Goal: Check status: Check status

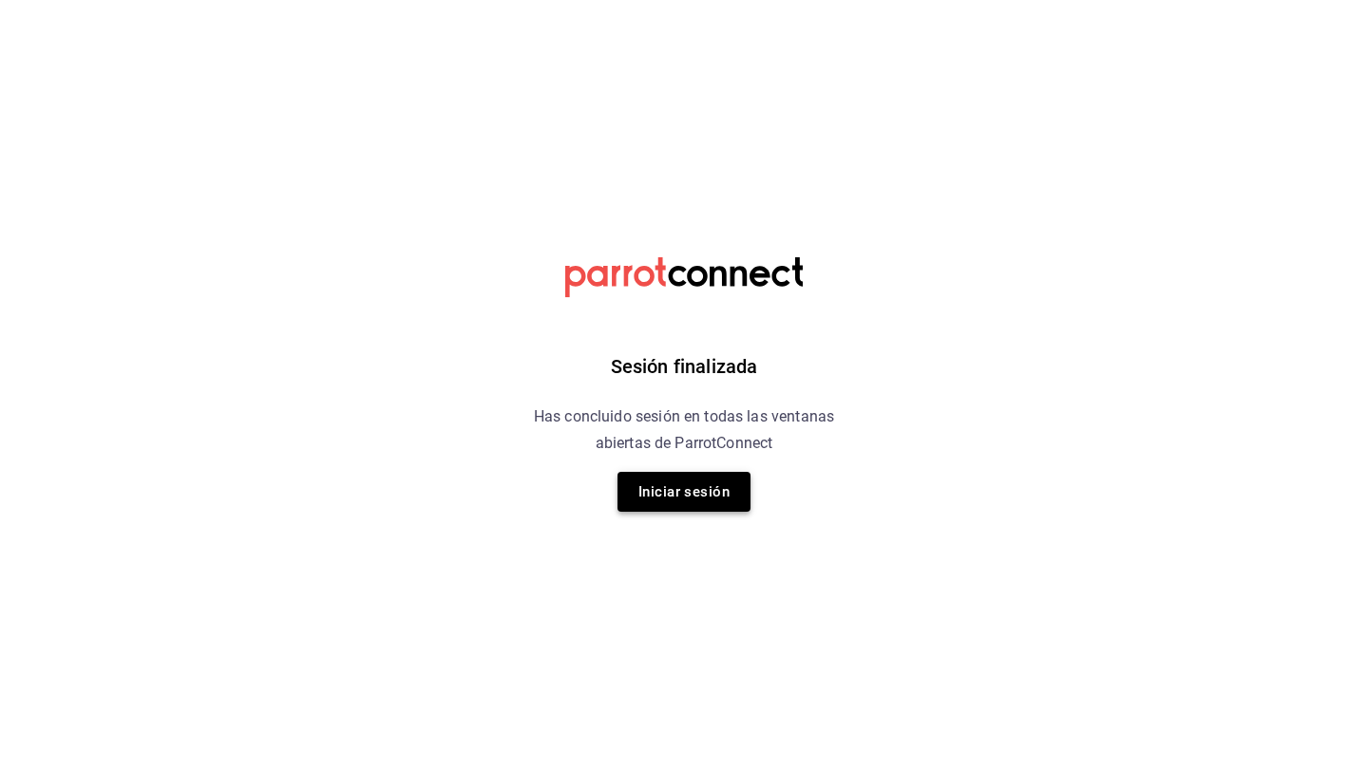
click at [727, 494] on button "Iniciar sesión" at bounding box center [683, 492] width 133 height 40
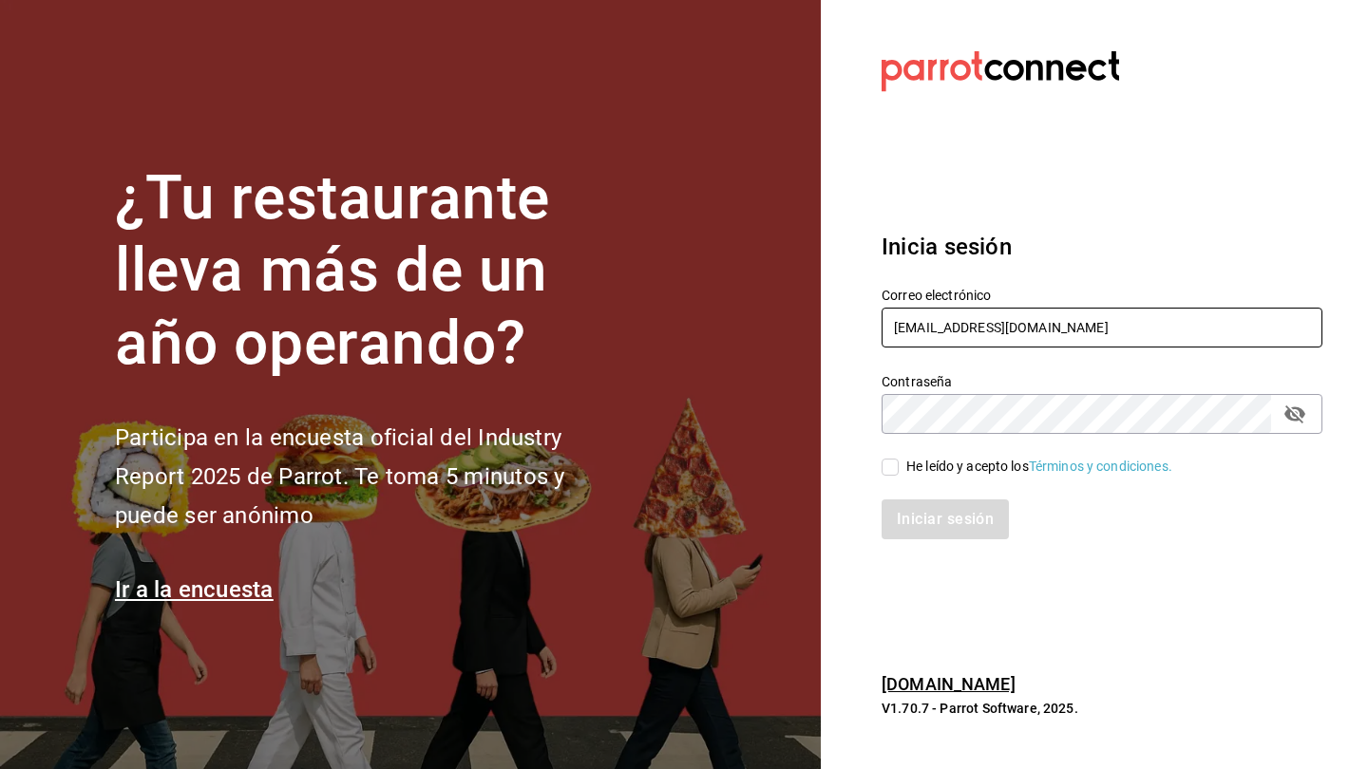
type input "jimenezrohusa1@gmail.com"
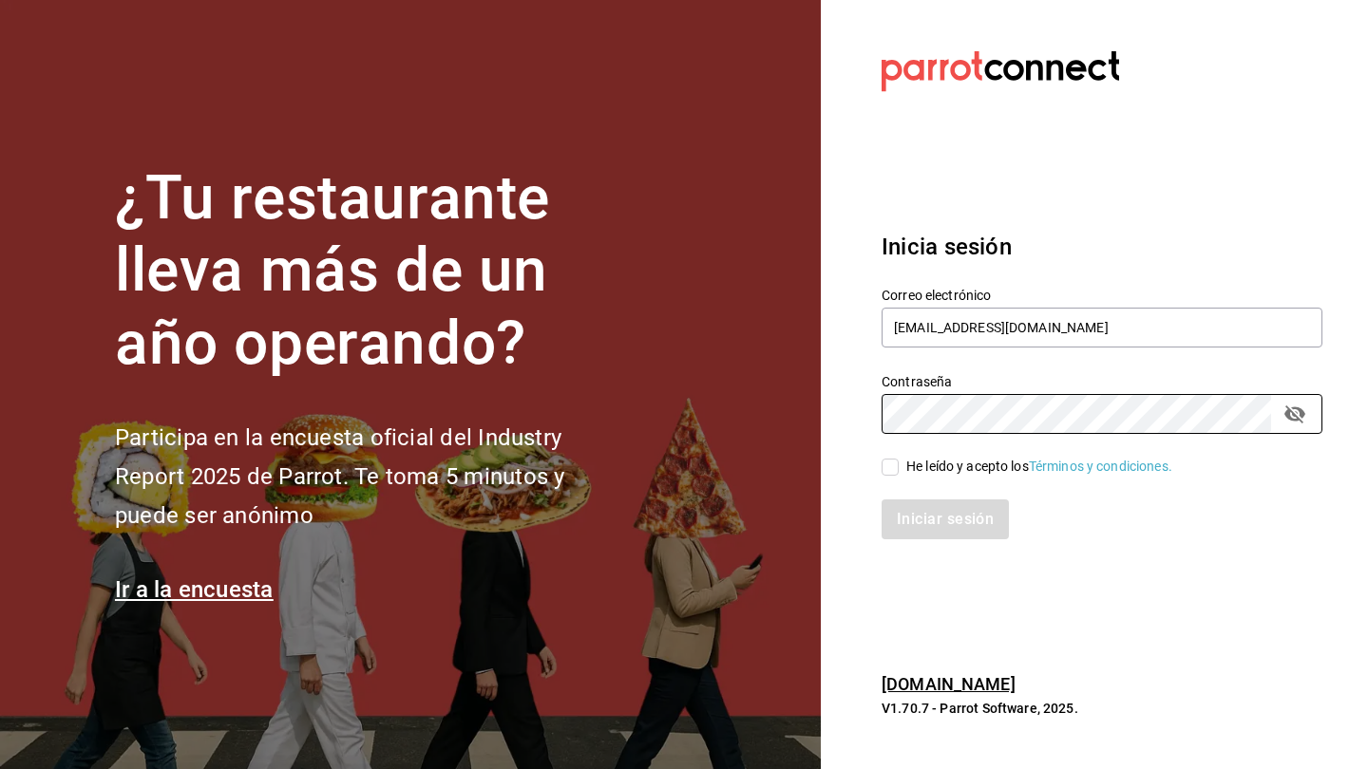
click at [892, 472] on input "He leído y acepto los Términos y condiciones." at bounding box center [889, 467] width 17 height 17
checkbox input "true"
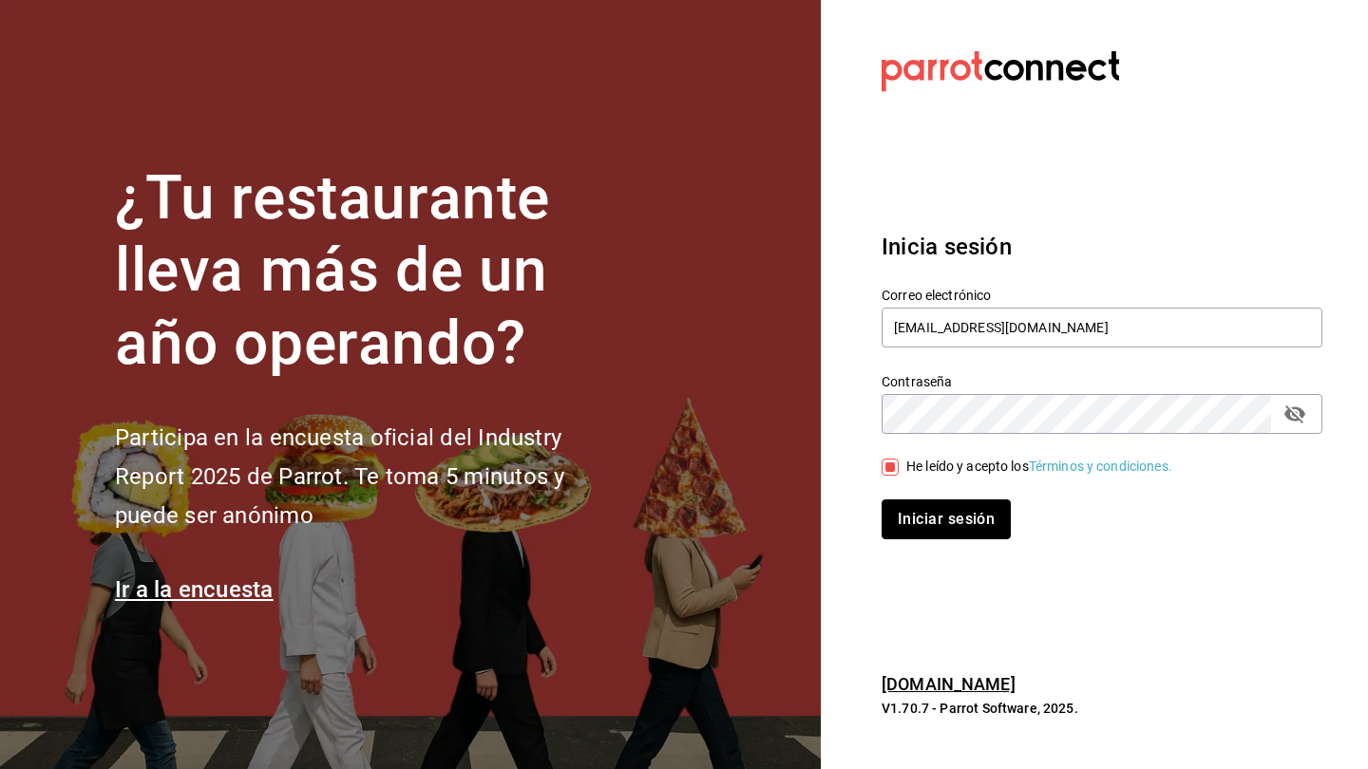
drag, startPoint x: 928, startPoint y: 515, endPoint x: 830, endPoint y: 500, distance: 99.0
click at [928, 515] on button "Iniciar sesión" at bounding box center [945, 520] width 129 height 40
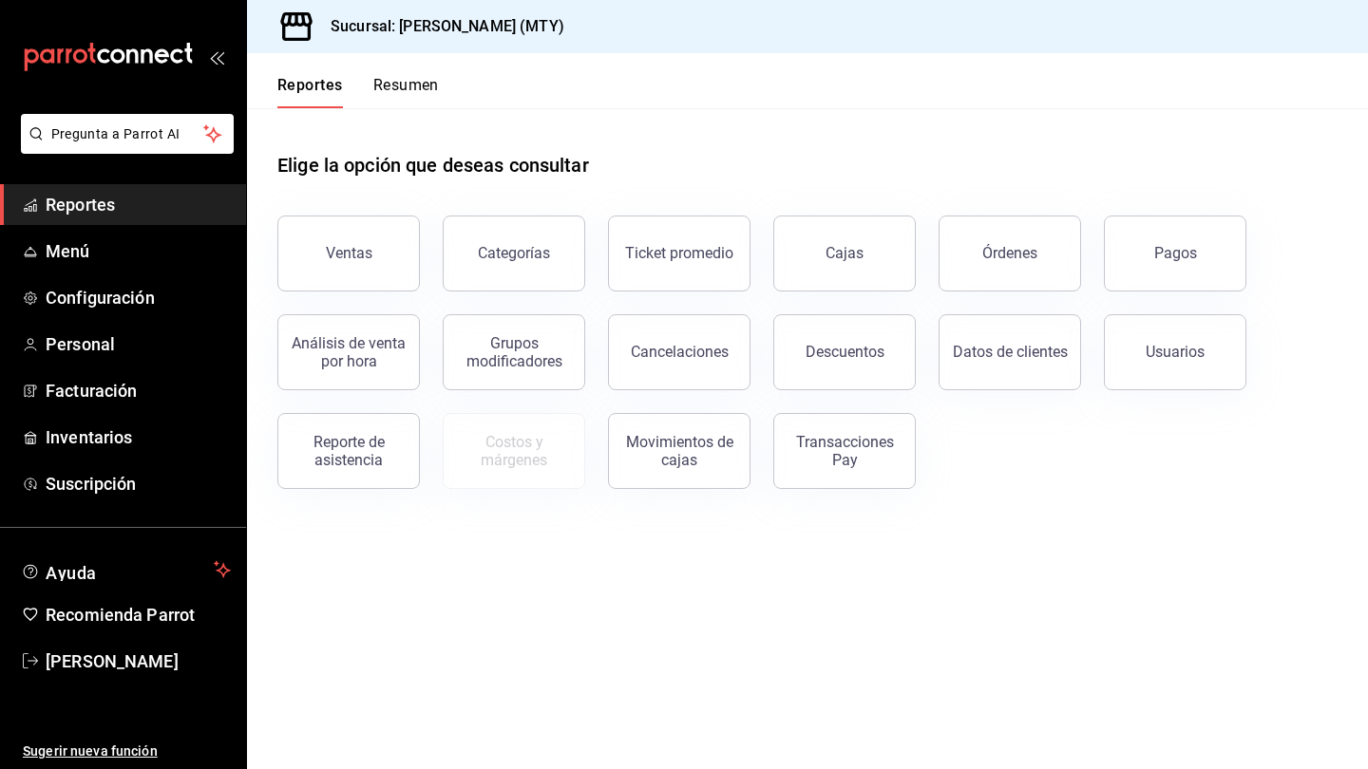
click at [404, 79] on button "Resumen" at bounding box center [406, 92] width 66 height 32
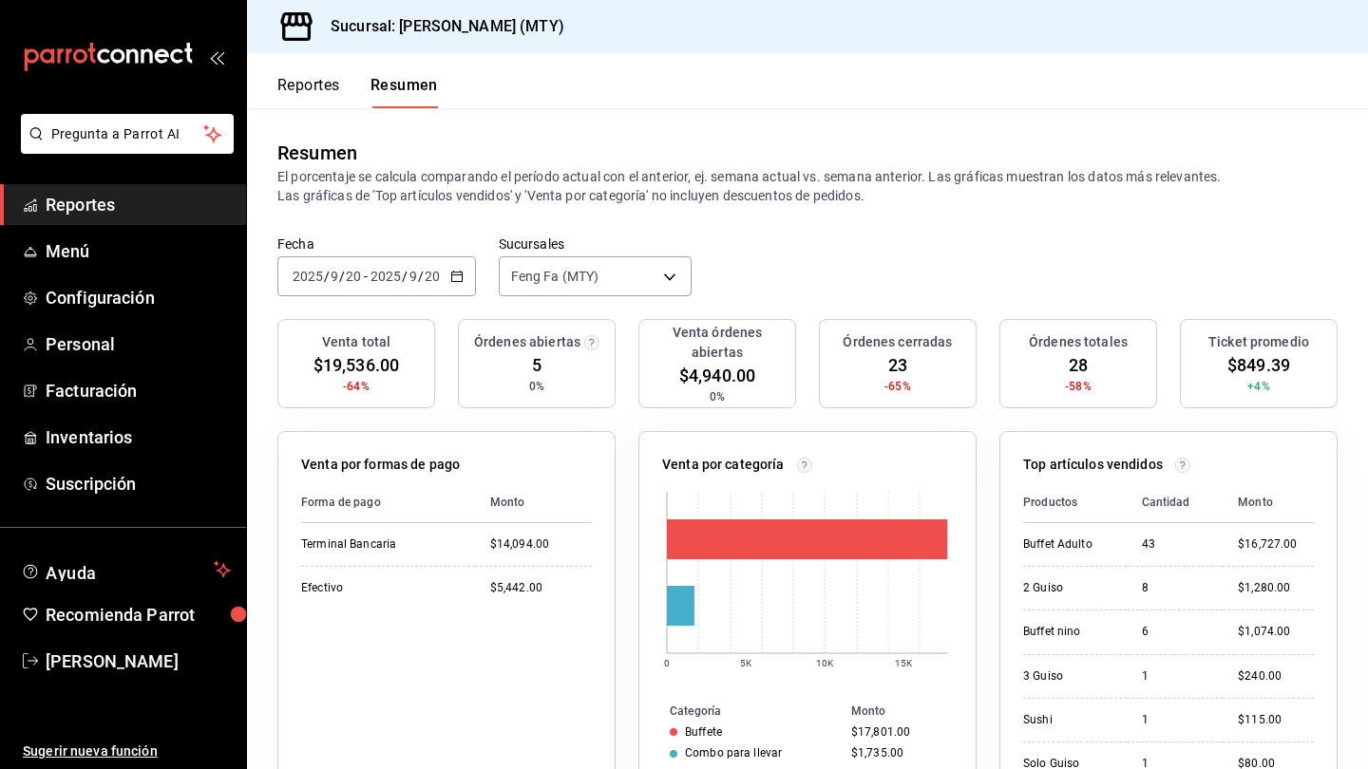
click at [445, 276] on div "2025-09-20 2025 / 9 / 20 - 2025-09-20 2025 / 9 / 20" at bounding box center [376, 276] width 198 height 40
click at [401, 461] on span "Mes actual" at bounding box center [366, 462] width 147 height 20
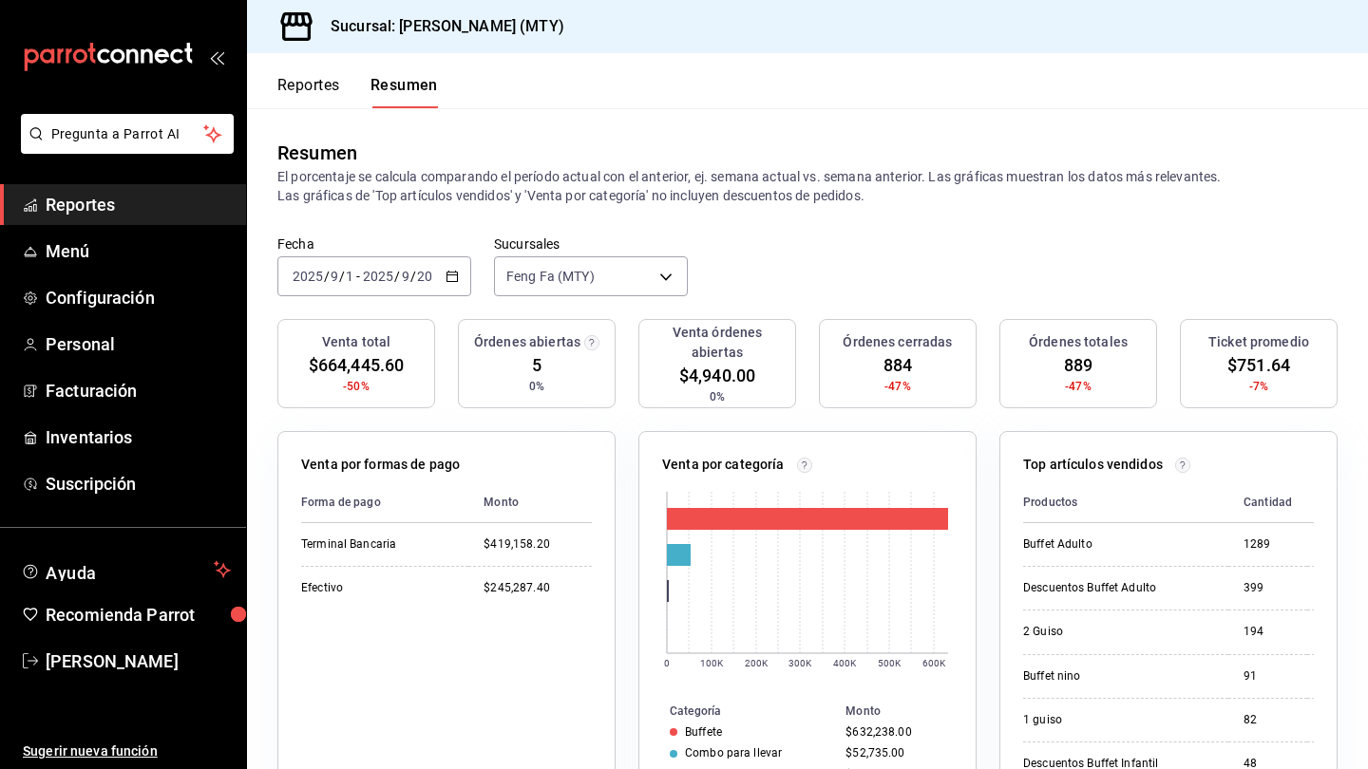
scroll to position [6, 0]
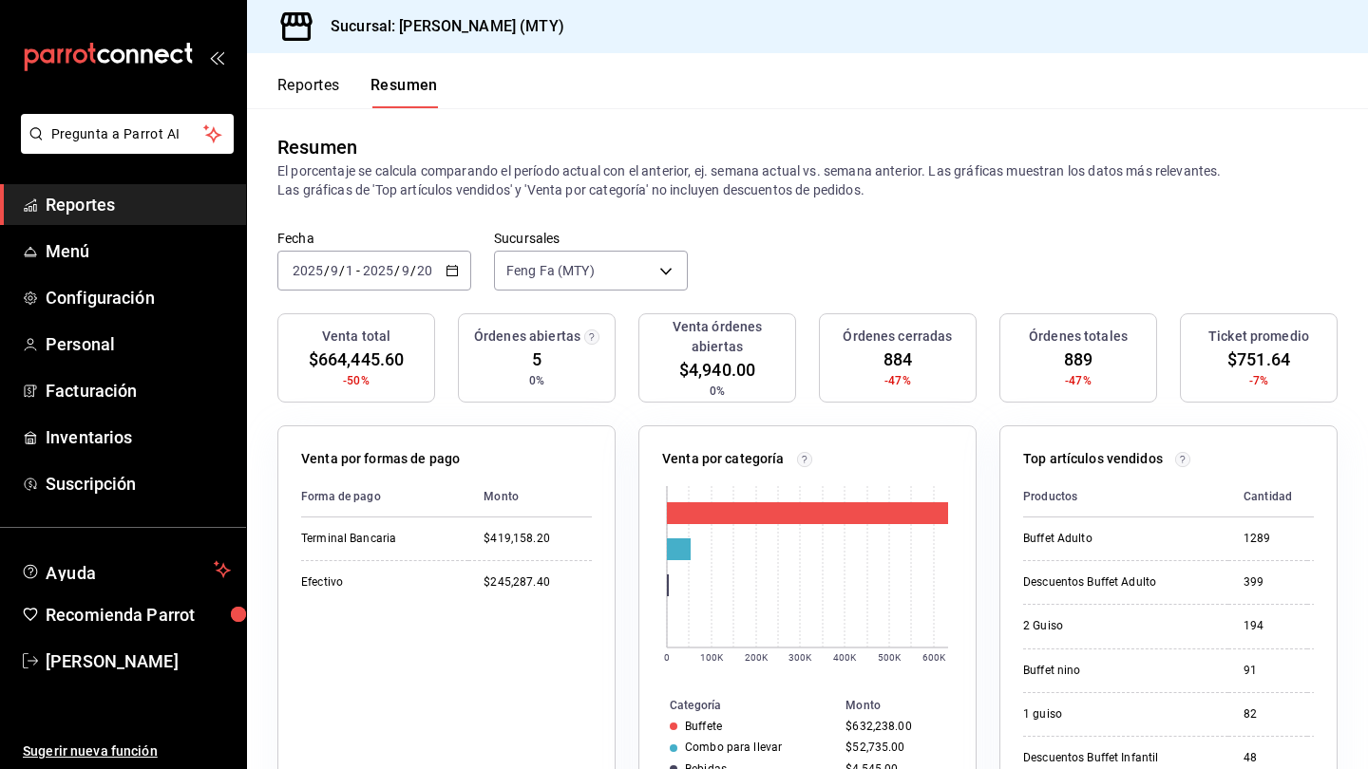
click at [423, 266] on input "20" at bounding box center [424, 270] width 17 height 15
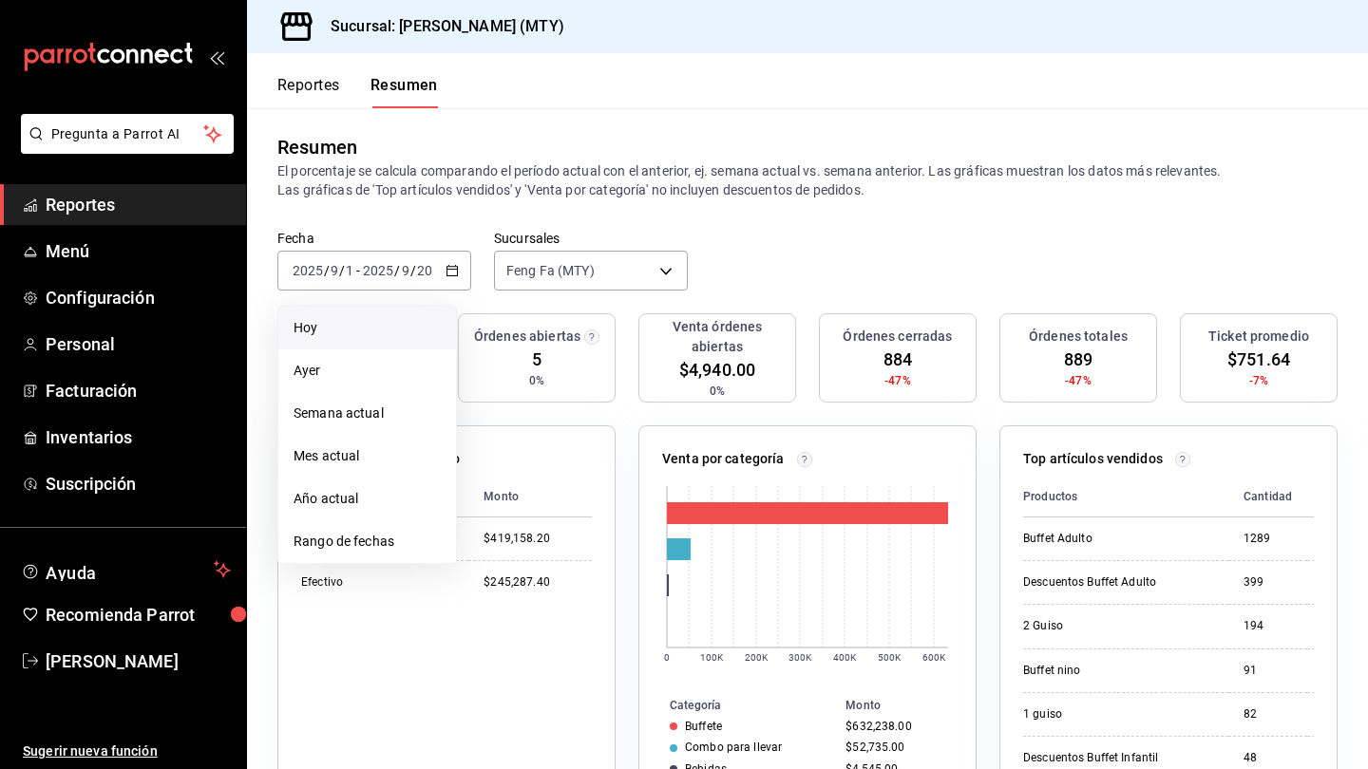
click at [357, 331] on span "Hoy" at bounding box center [366, 328] width 147 height 20
